Goal: Information Seeking & Learning: Learn about a topic

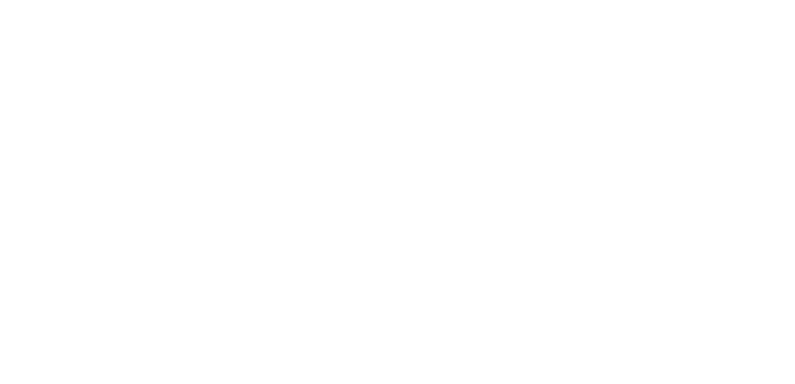
click at [328, 0] on html at bounding box center [397, 0] width 795 height 0
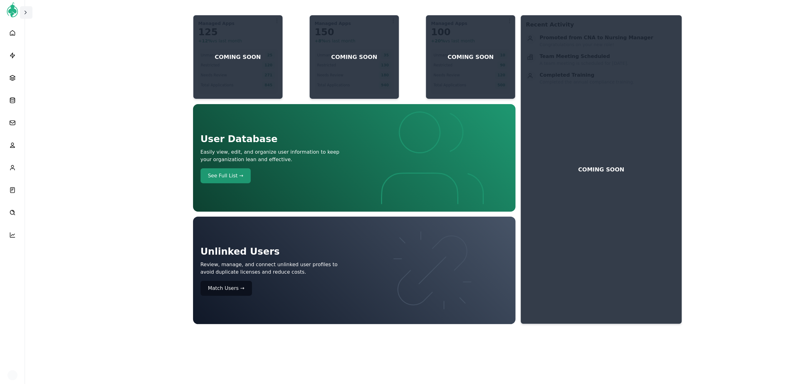
click at [27, 14] on icon at bounding box center [25, 12] width 6 height 6
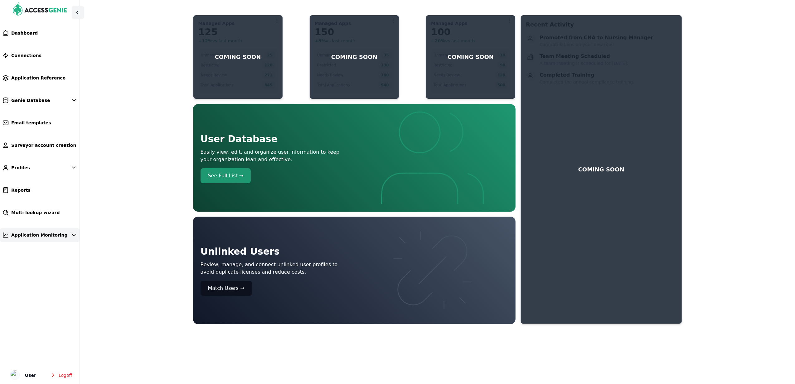
click at [49, 238] on link "Application Monitoring" at bounding box center [40, 235] width 80 height 14
click at [36, 244] on link "Bull dashboard" at bounding box center [43, 247] width 72 height 11
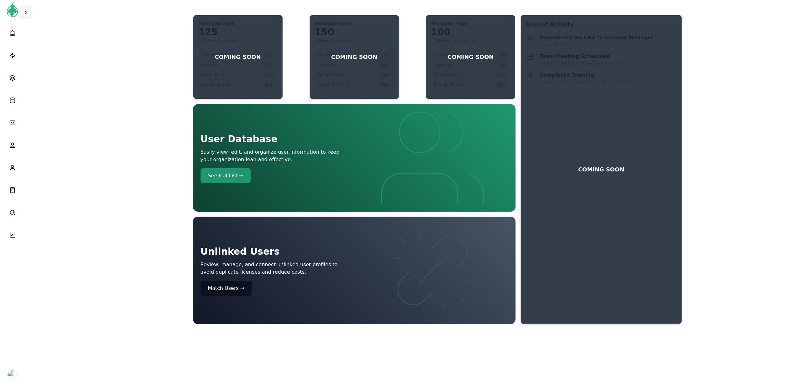
click at [25, 10] on icon at bounding box center [25, 12] width 6 height 6
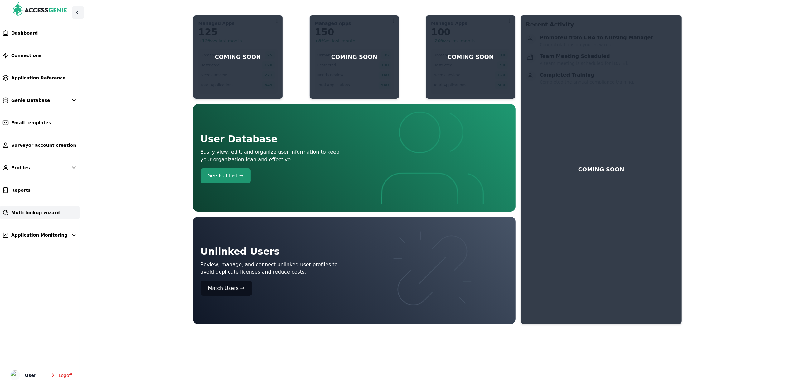
click at [43, 212] on span "Multi lookup wizard" at bounding box center [35, 213] width 49 height 6
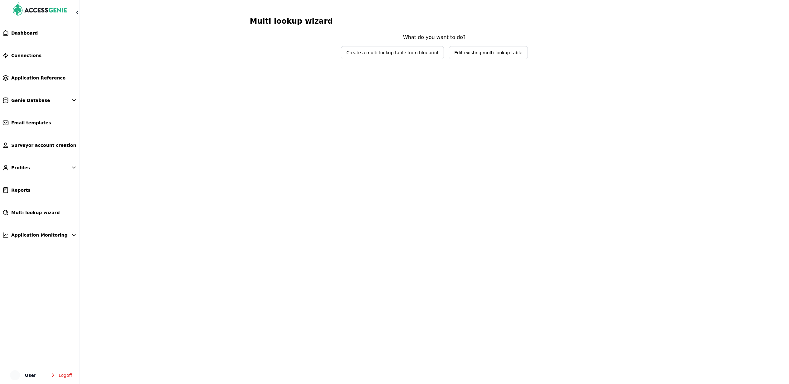
click at [491, 48] on span "Edit existing multi-lookup table" at bounding box center [488, 52] width 78 height 12
click at [431, 45] on span "Select lookup table to edit" at bounding box center [434, 40] width 93 height 12
click at [435, 40] on span "Select lookup table to edit" at bounding box center [430, 40] width 74 height 6
click at [39, 35] on link "Dashboard" at bounding box center [40, 33] width 80 height 14
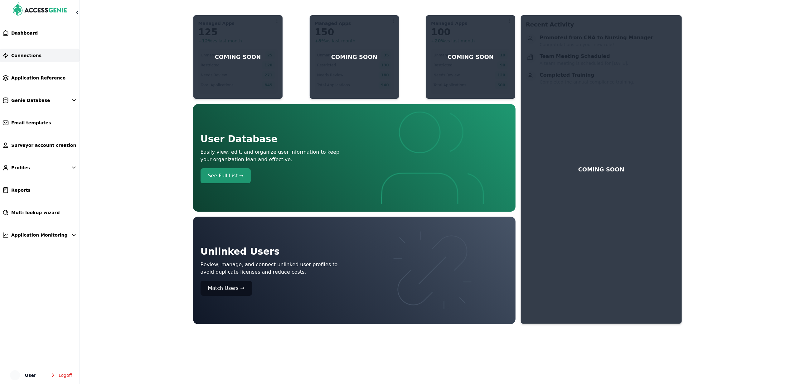
click at [39, 53] on link "Connections" at bounding box center [40, 56] width 80 height 14
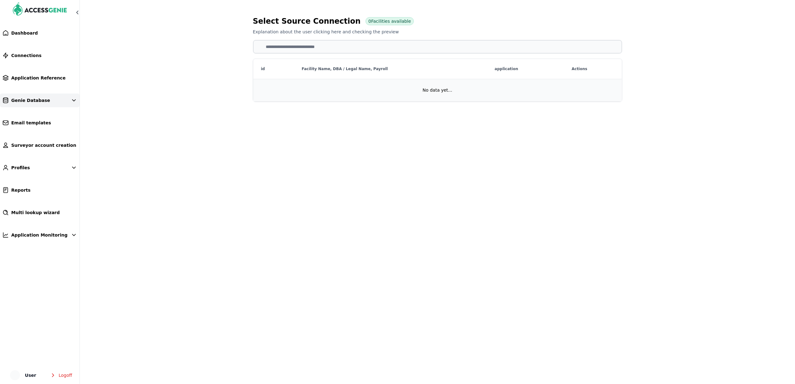
click at [43, 102] on link "Genie Database" at bounding box center [40, 101] width 80 height 14
click at [34, 106] on link "Genie Database" at bounding box center [40, 101] width 80 height 14
click at [31, 106] on link "Genie Database" at bounding box center [40, 101] width 80 height 14
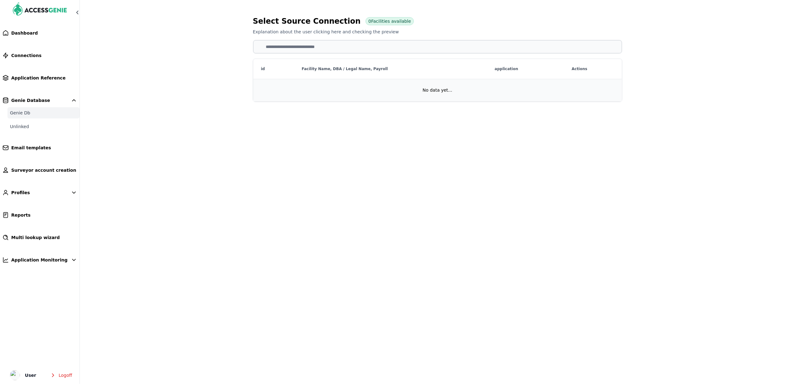
click at [26, 114] on link "Genie Db" at bounding box center [43, 112] width 72 height 11
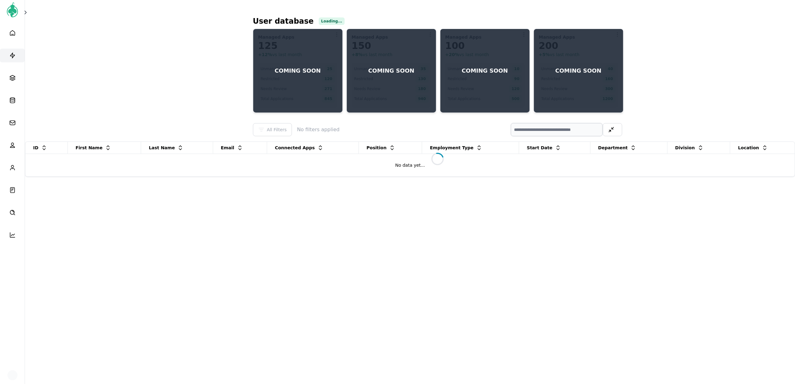
click at [17, 57] on link at bounding box center [12, 56] width 25 height 14
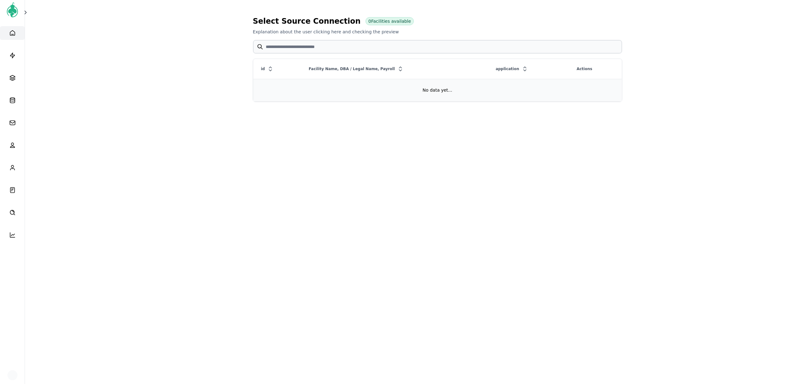
click at [12, 32] on icon at bounding box center [12, 33] width 6 height 6
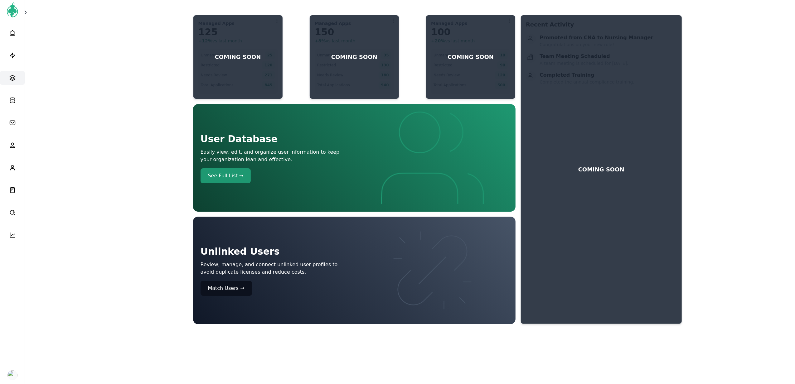
click at [21, 77] on link at bounding box center [12, 78] width 25 height 14
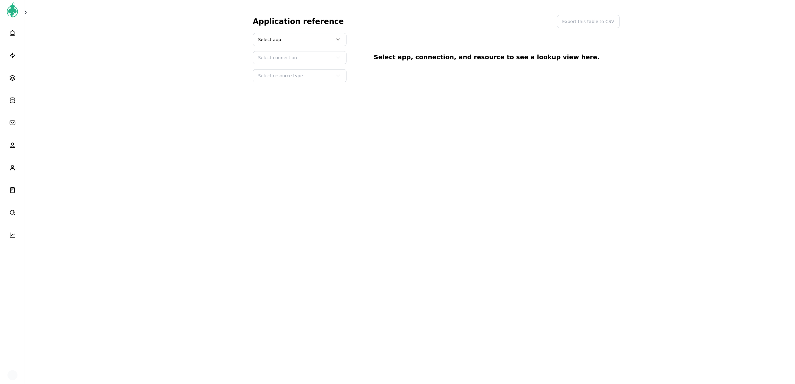
click at [315, 38] on span "Select app" at bounding box center [295, 40] width 74 height 6
click at [278, 80] on button "Relias" at bounding box center [300, 78] width 92 height 11
click at [285, 56] on span "Select connection" at bounding box center [295, 58] width 74 height 6
click at [185, 41] on main "Application reference Export this table to CSV Relias Select connection Select …" at bounding box center [397, 47] width 795 height 95
click at [271, 57] on span "Select connection" at bounding box center [295, 58] width 74 height 6
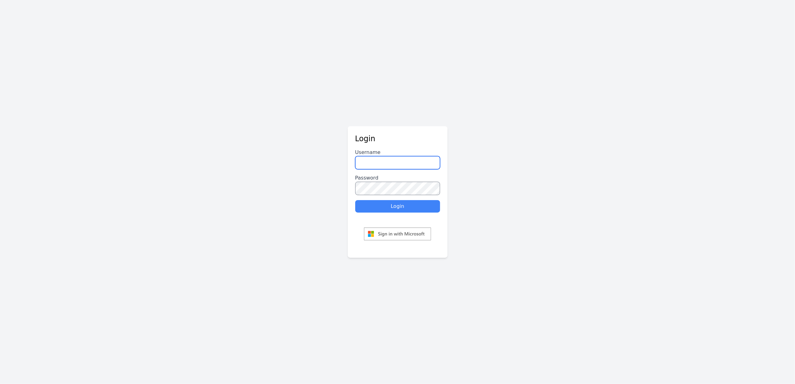
type input "******"
click at [403, 204] on button "Login" at bounding box center [397, 206] width 85 height 12
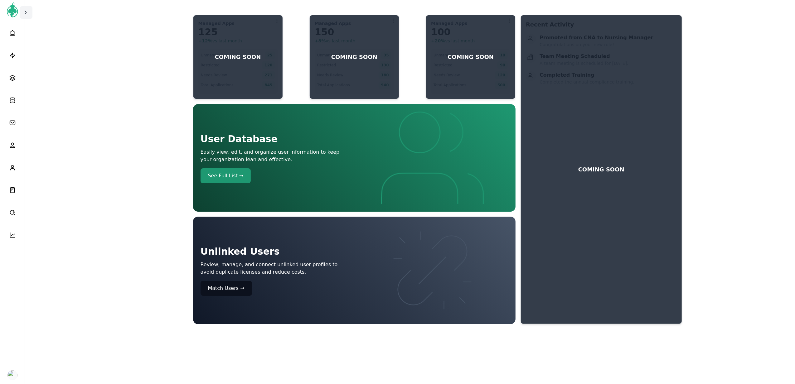
click at [23, 12] on icon at bounding box center [25, 12] width 6 height 6
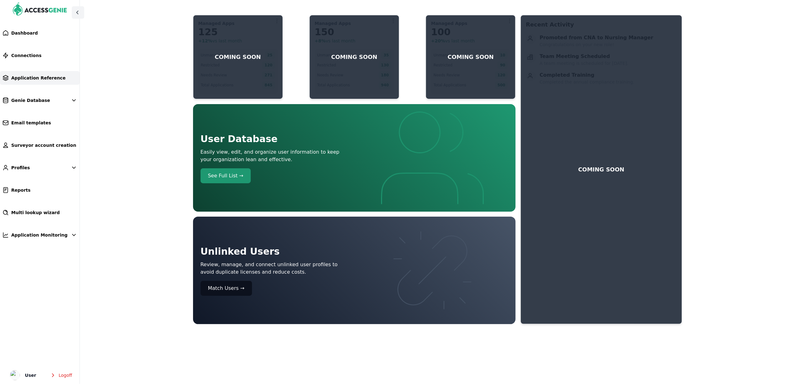
click at [45, 76] on span "Application Reference" at bounding box center [38, 78] width 54 height 6
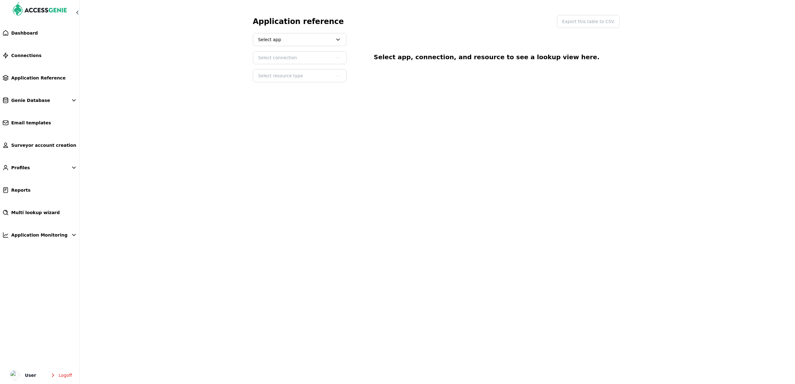
click at [294, 36] on span "Select app" at bounding box center [299, 39] width 93 height 12
click at [275, 80] on button "Relias" at bounding box center [300, 78] width 92 height 11
click at [276, 56] on span "Select connection" at bounding box center [295, 58] width 74 height 6
click at [284, 76] on button "Relias: HVHC Prodx" at bounding box center [300, 74] width 92 height 11
click at [285, 78] on span "Select resource type" at bounding box center [295, 76] width 74 height 6
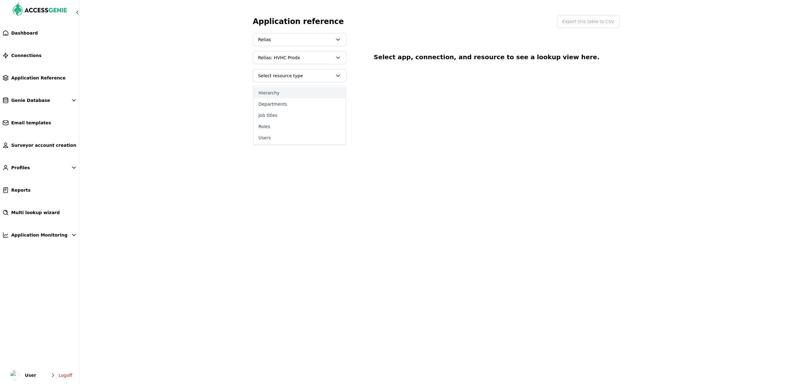
click at [285, 91] on button "Hierarchy" at bounding box center [300, 92] width 92 height 11
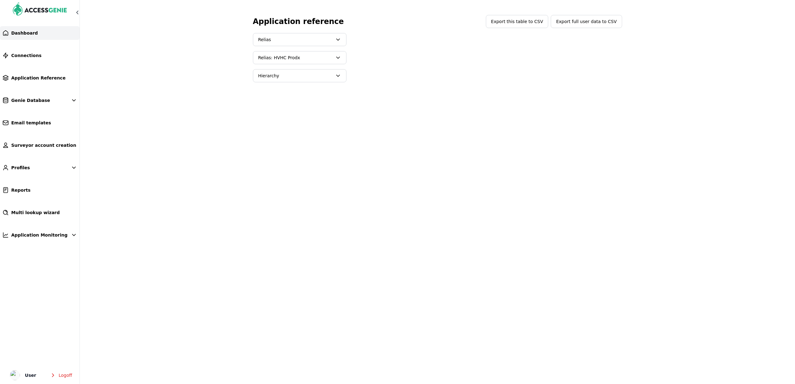
click at [46, 34] on link "Dashboard" at bounding box center [40, 33] width 80 height 14
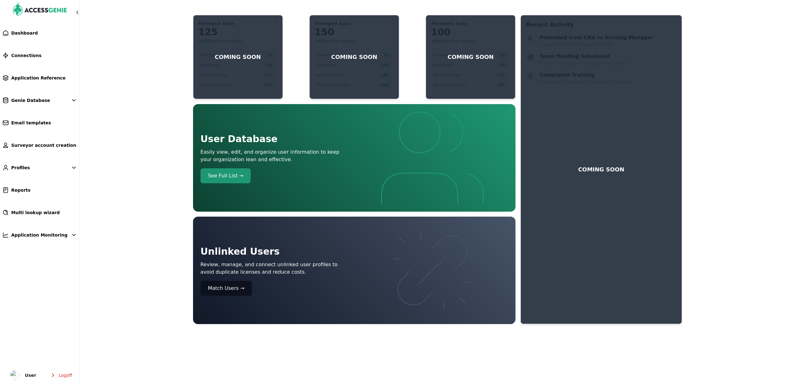
click at [37, 63] on ul "Dashboard Connections Application Reference Genie Database Email templates Surv…" at bounding box center [40, 205] width 80 height 358
click at [38, 56] on link "Connections" at bounding box center [40, 56] width 80 height 14
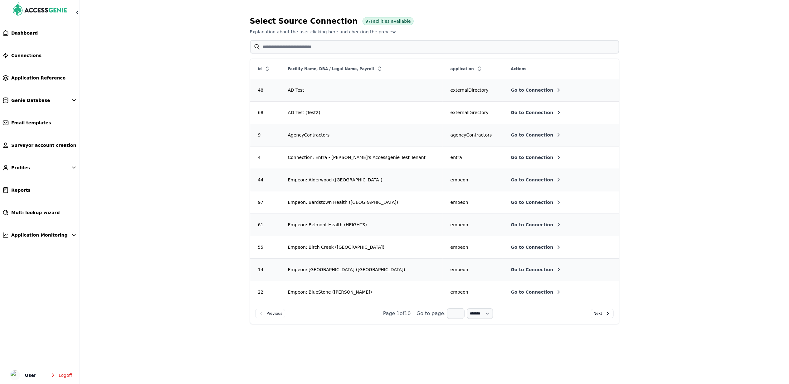
click at [264, 70] on icon at bounding box center [267, 69] width 6 height 6
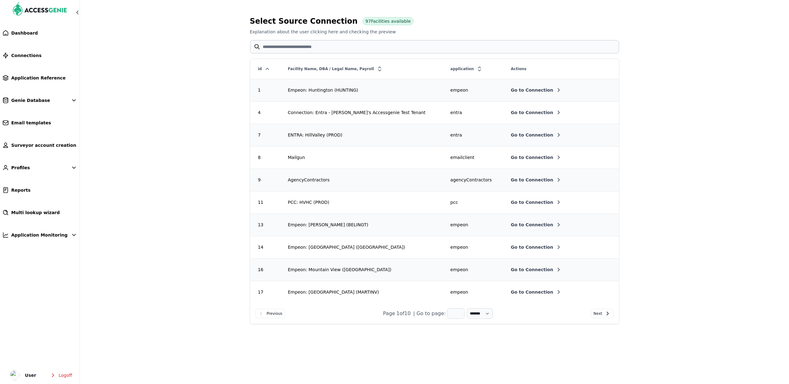
click at [268, 69] on icon at bounding box center [267, 69] width 6 height 6
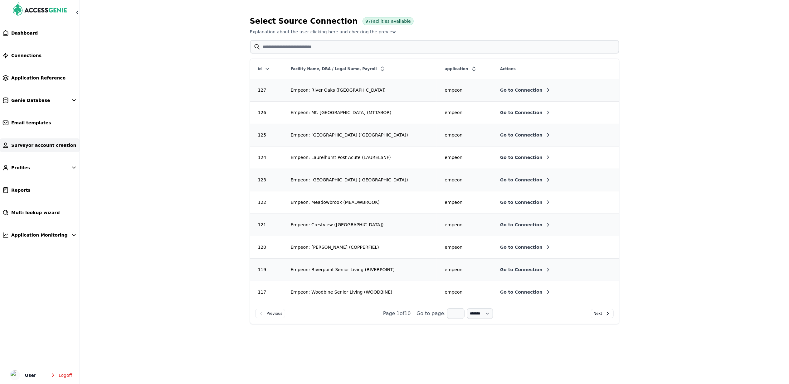
click at [27, 146] on span "Surveyor account creation" at bounding box center [43, 145] width 65 height 6
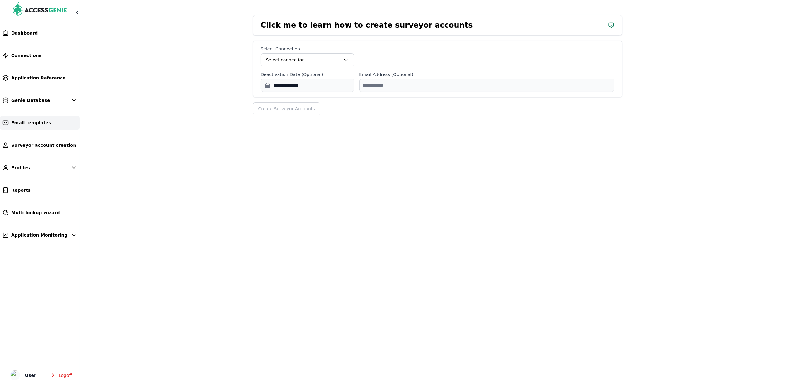
click at [39, 128] on link "Email templates" at bounding box center [40, 123] width 80 height 14
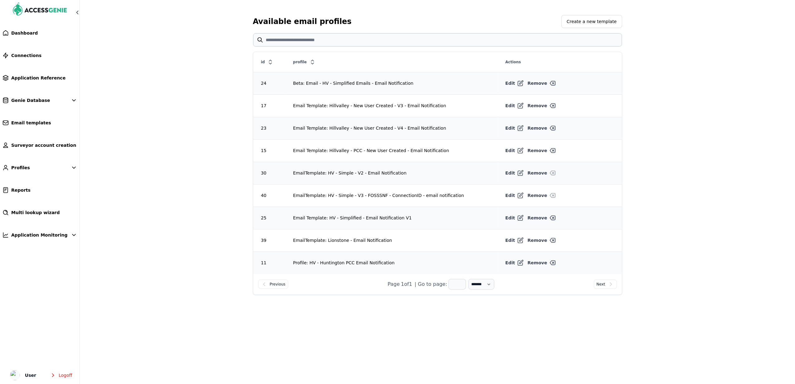
click at [52, 93] on ul "Dashboard Connections Application Reference Genie Database Email templates Surv…" at bounding box center [40, 205] width 80 height 358
click at [48, 100] on link "Genie Database" at bounding box center [40, 101] width 80 height 14
click at [28, 114] on link "Genie Db" at bounding box center [43, 112] width 72 height 11
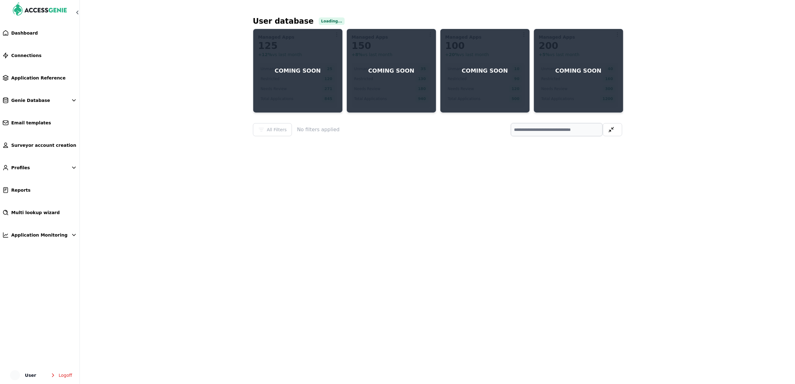
select select
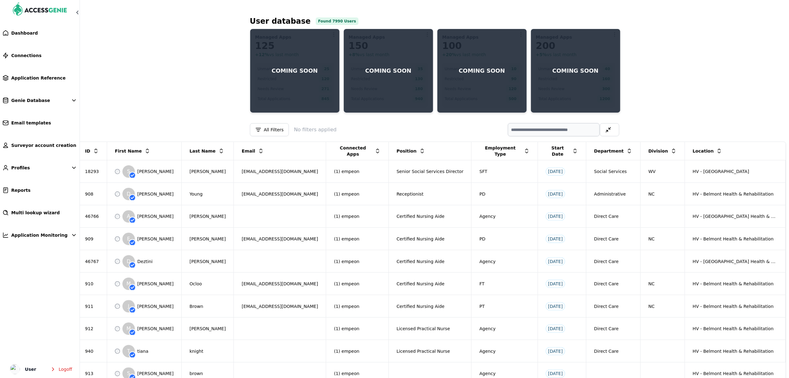
click at [720, 149] on div "Location" at bounding box center [735, 150] width 100 height 11
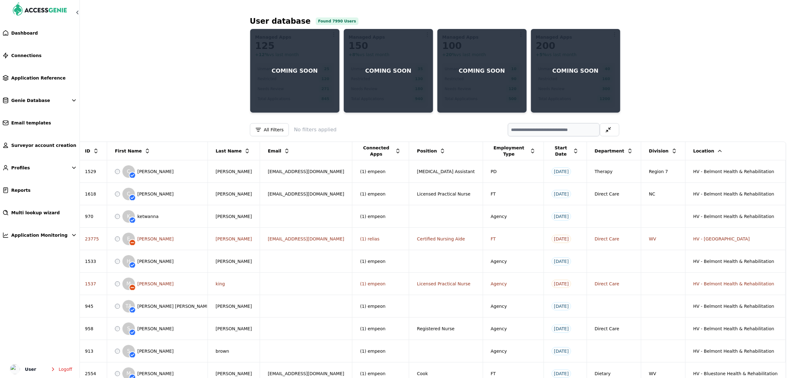
click at [721, 150] on icon at bounding box center [719, 151] width 3 height 2
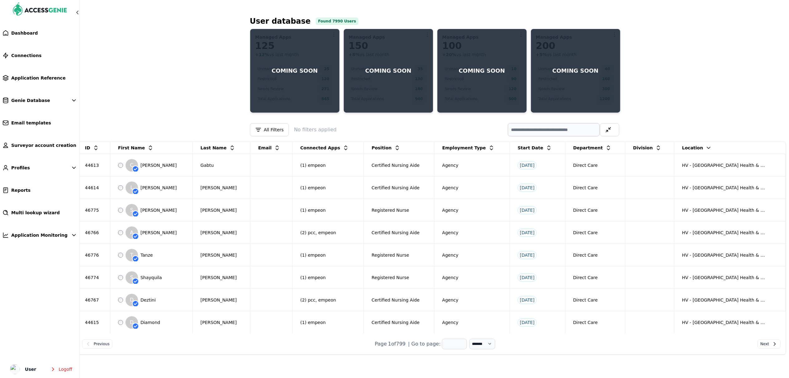
click at [541, 149] on div "Start Date" at bounding box center [537, 147] width 55 height 11
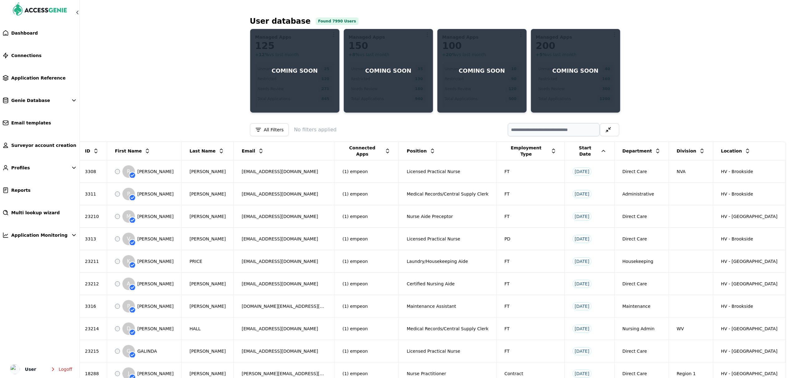
click at [600, 149] on icon at bounding box center [603, 151] width 6 height 6
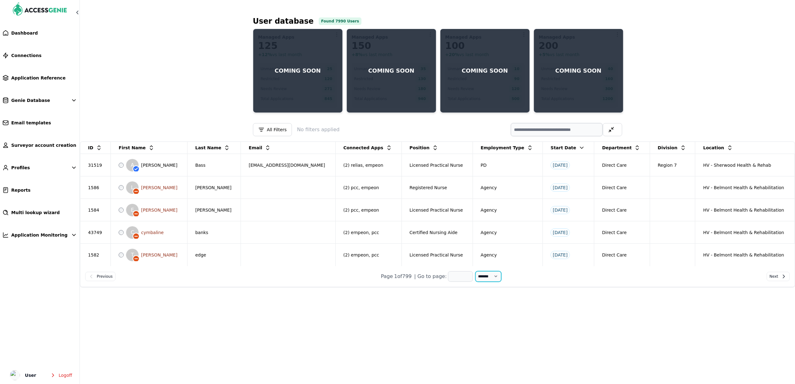
click at [487, 280] on select "**** ** **** ** **** ** **** ** **** **" at bounding box center [489, 276] width 26 height 11
click at [476, 272] on select "**** ** **** ** **** ** **** ** **** **" at bounding box center [489, 276] width 26 height 11
select select "**"
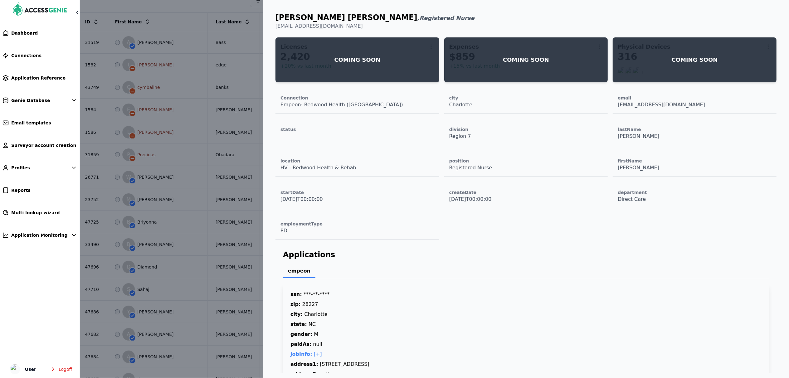
scroll to position [115, 0]
